Goal: Transaction & Acquisition: Purchase product/service

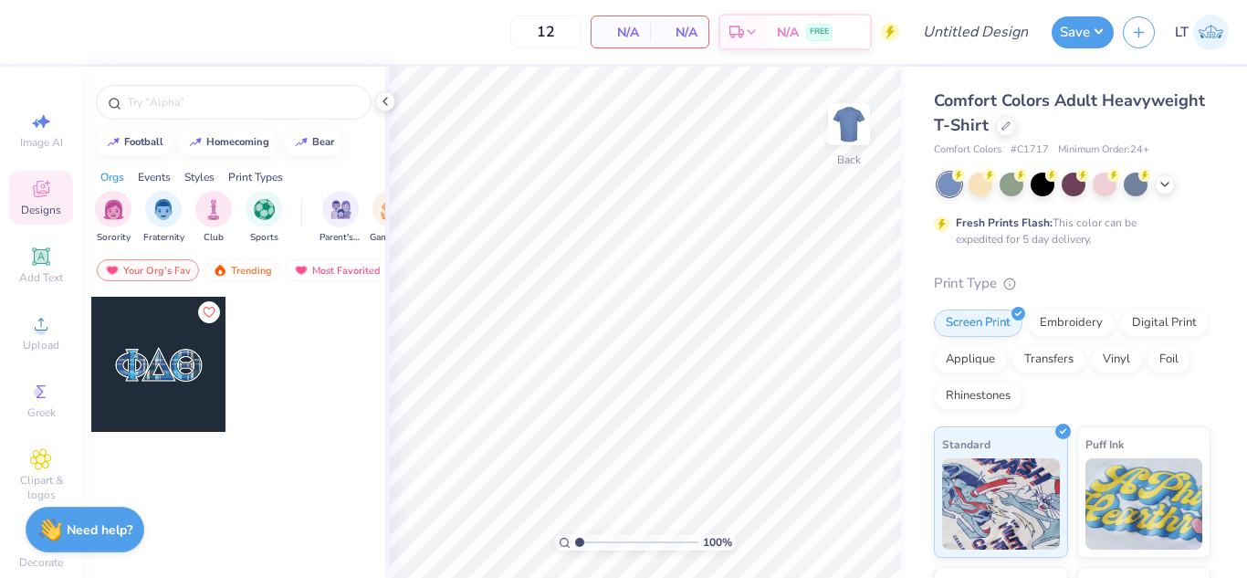
click at [1176, 189] on div at bounding box center [1074, 185] width 273 height 24
click at [1172, 189] on icon at bounding box center [1165, 182] width 15 height 15
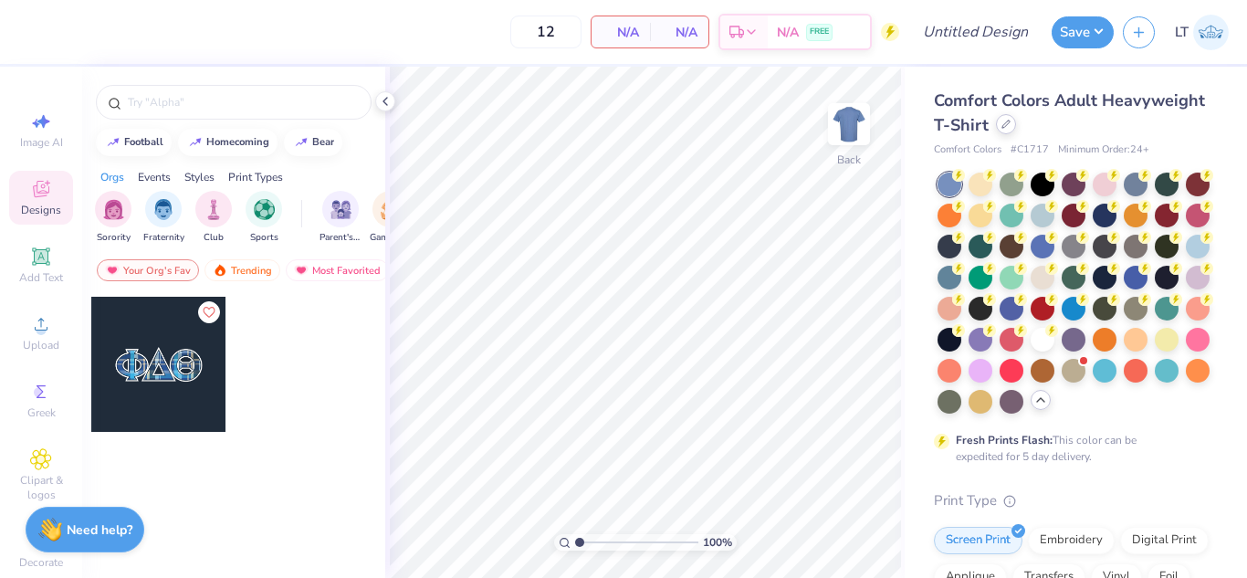
click at [1010, 124] on icon at bounding box center [1006, 124] width 7 height 7
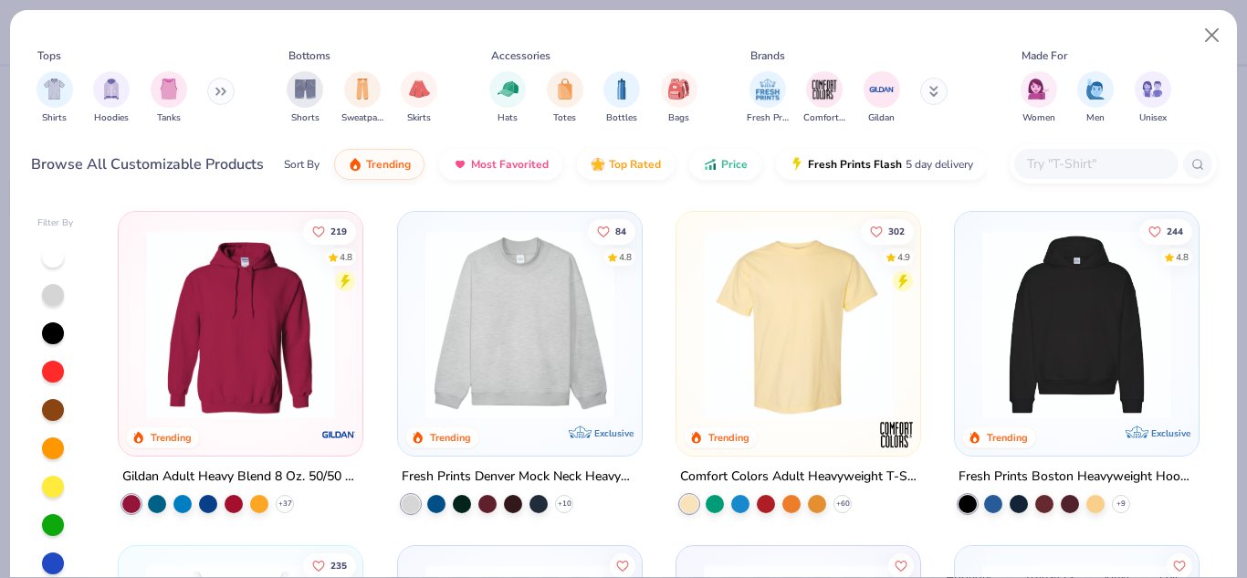
click at [1054, 162] on input "text" at bounding box center [1096, 163] width 141 height 21
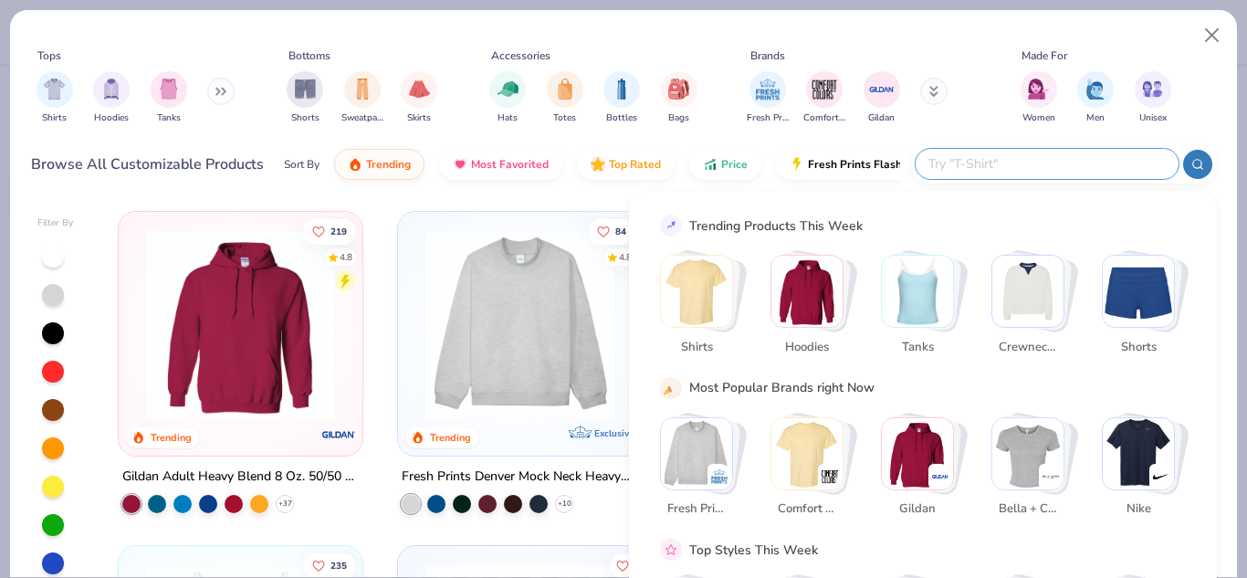
paste input "3001C"
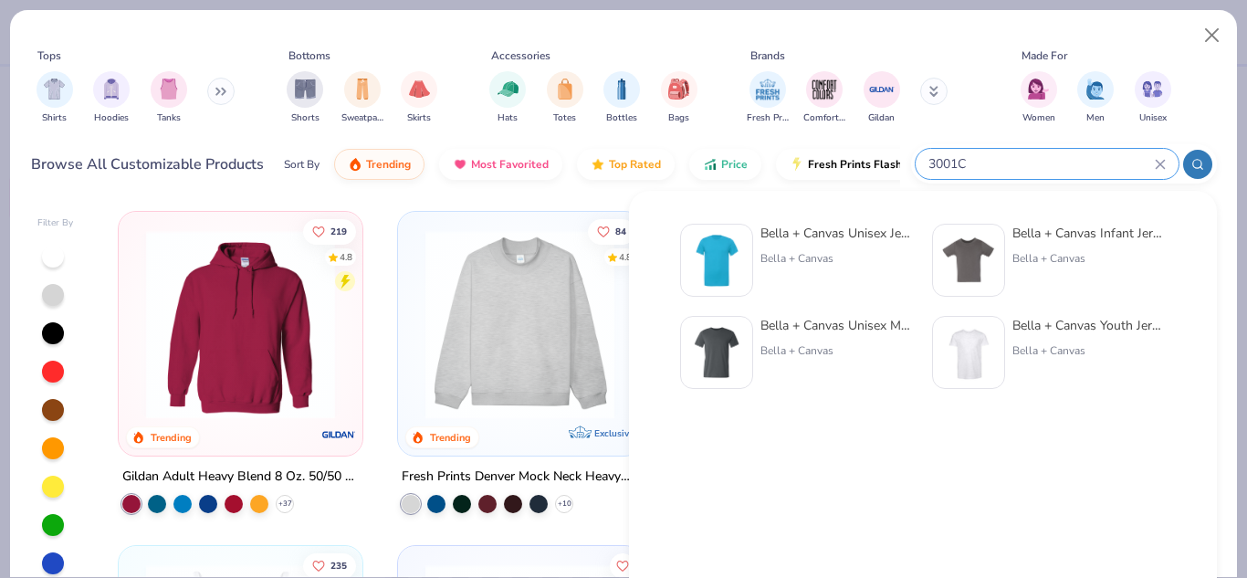
type input "3001C"
click at [863, 237] on div "Bella + Canvas Unisex Jersey Short-Sleeve T-Shirt" at bounding box center [837, 233] width 153 height 19
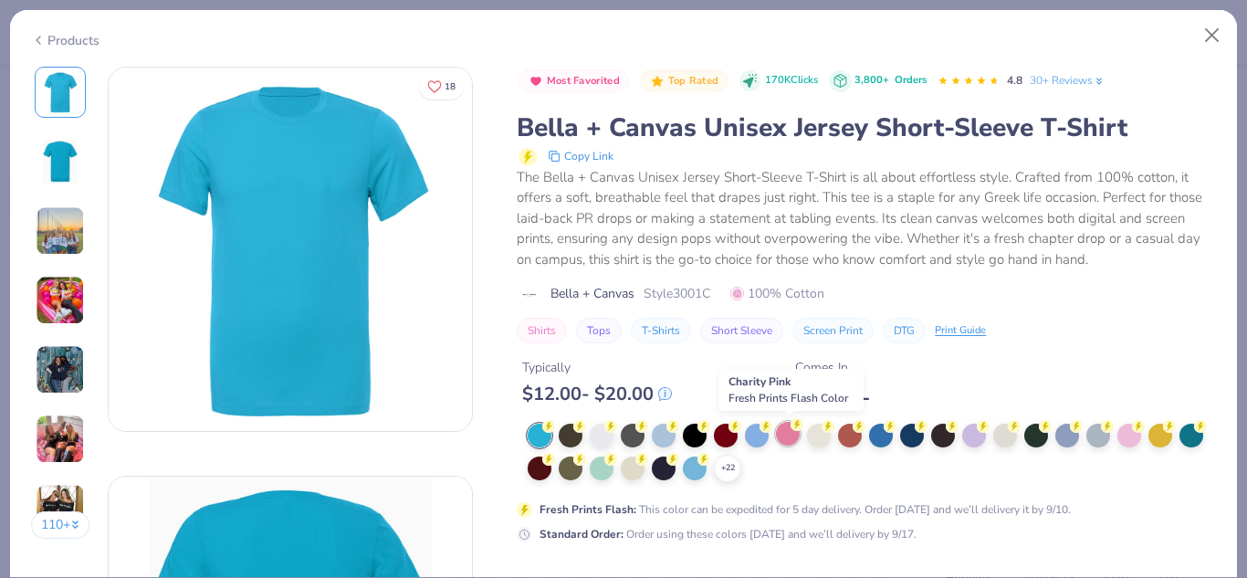
click at [796, 435] on div at bounding box center [788, 434] width 24 height 24
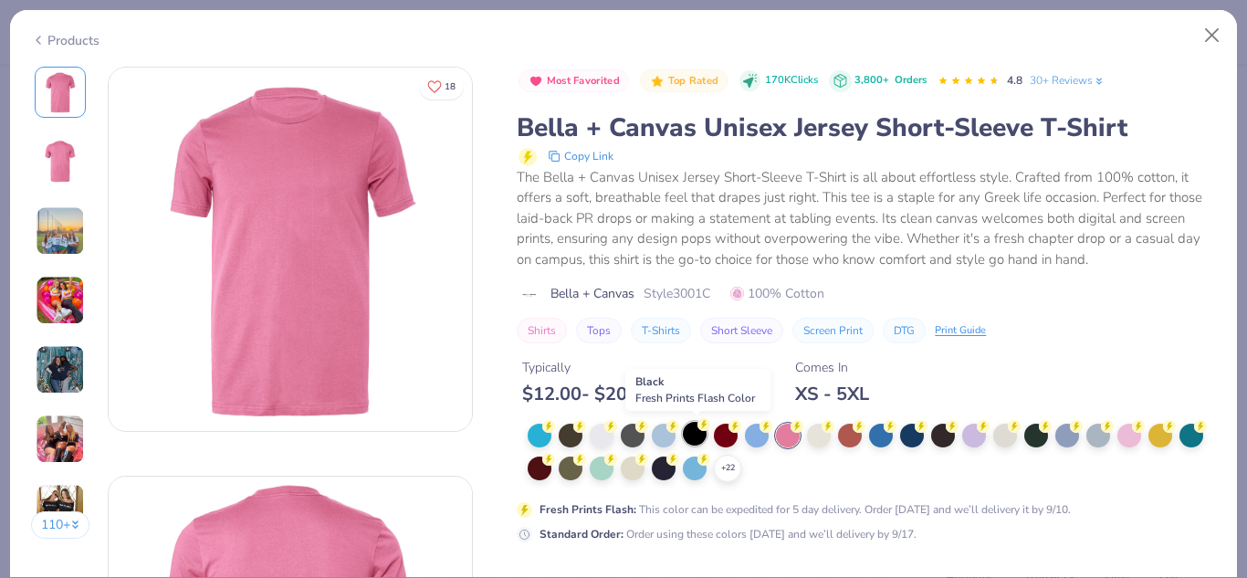
click at [698, 434] on div at bounding box center [695, 434] width 24 height 24
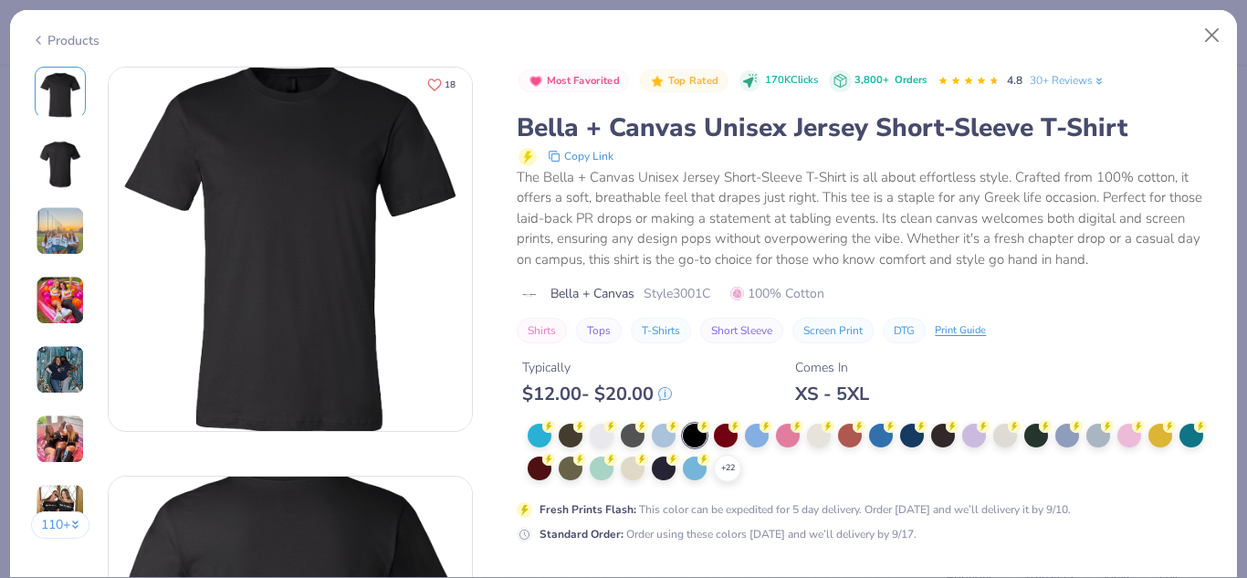
click at [447, 81] on span "18" at bounding box center [450, 84] width 11 height 9
click at [818, 329] on button "Screen Print" at bounding box center [833, 331] width 81 height 26
